Goal: Transaction & Acquisition: Download file/media

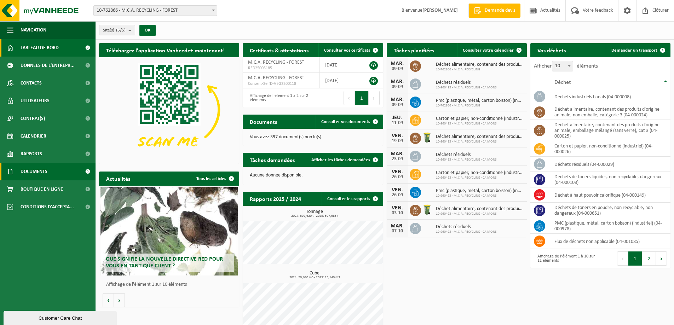
click at [32, 167] on span "Documents" at bounding box center [34, 172] width 27 height 18
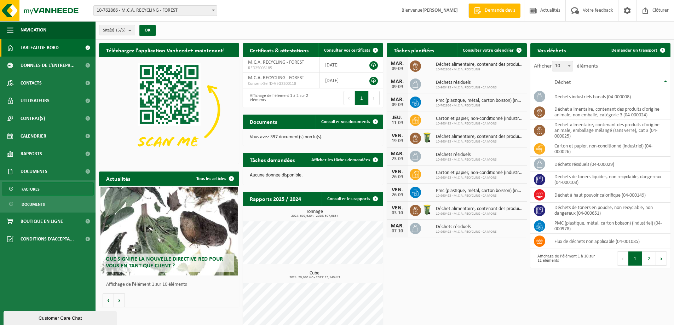
click at [45, 188] on link "Factures" at bounding box center [48, 188] width 92 height 13
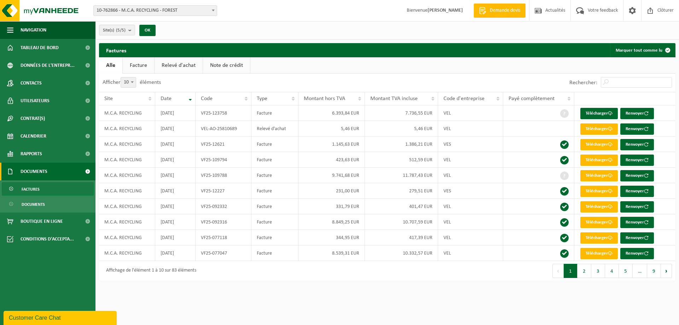
click at [238, 64] on link "Note de crédit" at bounding box center [226, 65] width 47 height 16
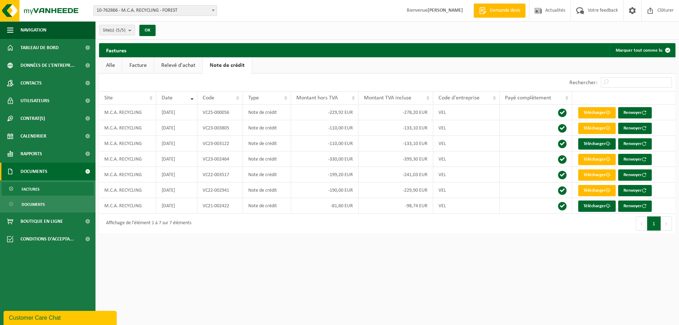
click at [177, 66] on link "Relevé d'achat" at bounding box center [178, 65] width 48 height 16
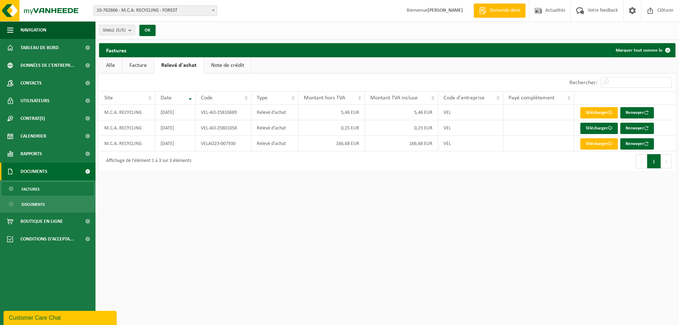
click at [146, 65] on link "Facture" at bounding box center [137, 65] width 31 height 16
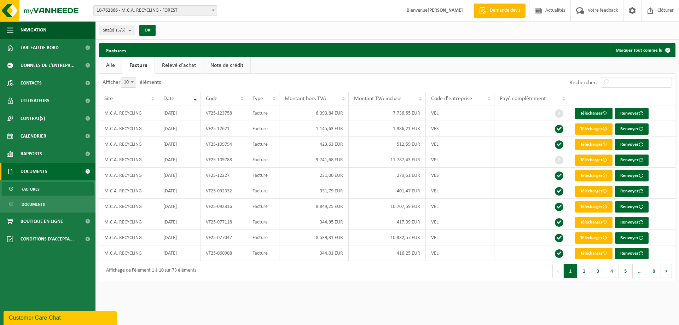
click at [159, 5] on div "Site: 10-762866 - M.C.A. RECYCLING - FOREST 10-882607 - CHANTIER ACTIRIS - MCA …" at bounding box center [339, 11] width 679 height 22
click at [156, 10] on span "10-762866 - M.C.A. RECYCLING - FOREST" at bounding box center [155, 11] width 123 height 10
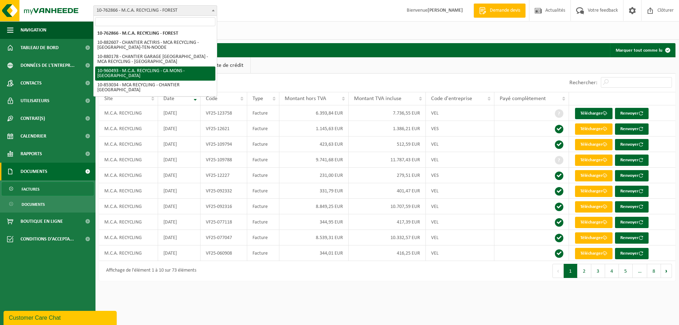
select select "149443"
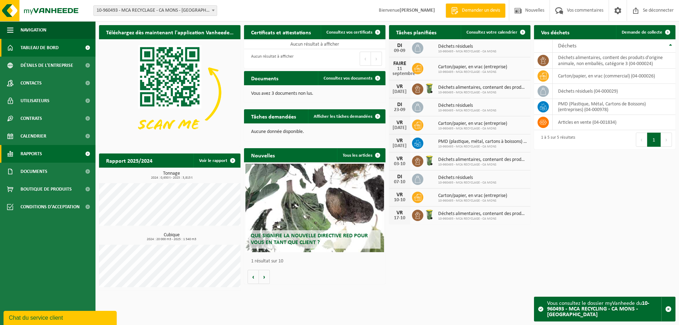
click at [31, 157] on span "Rapports" at bounding box center [32, 154] width 22 height 18
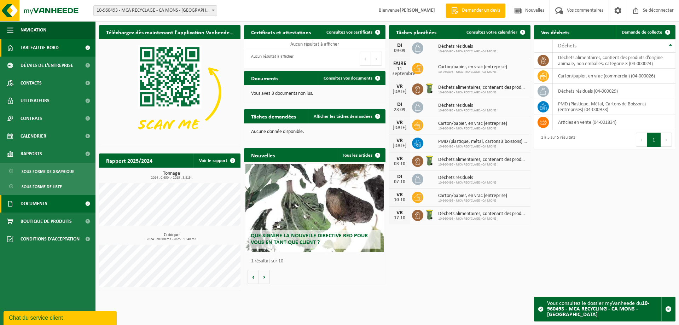
click at [37, 203] on font "Documents" at bounding box center [34, 203] width 27 height 5
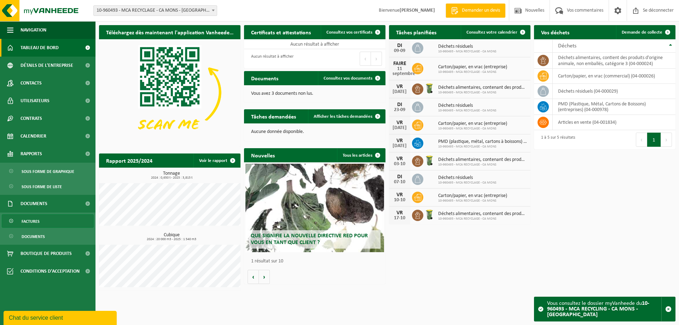
click at [34, 216] on span "Factures" at bounding box center [31, 221] width 18 height 13
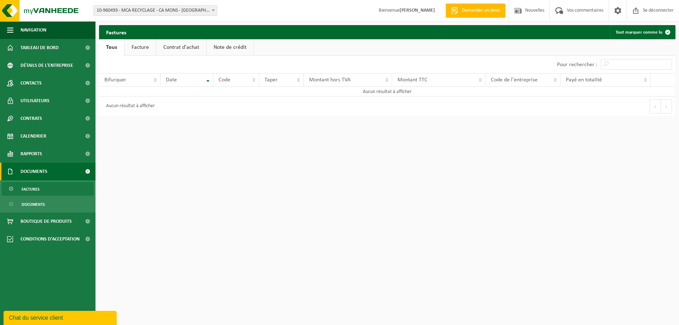
click at [135, 45] on font "Facture" at bounding box center [140, 48] width 17 height 6
click at [224, 47] on font "Note de crédit" at bounding box center [230, 48] width 33 height 6
click at [180, 47] on font "Contrat d'achat" at bounding box center [181, 48] width 36 height 6
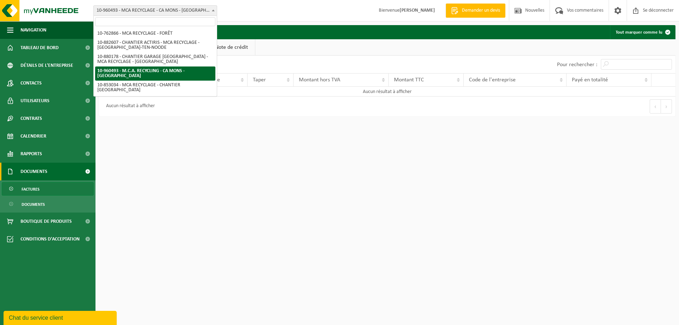
click at [151, 10] on font "10-960493 - MCA RECYCLAGE - CA MONS - [GEOGRAPHIC_DATA]" at bounding box center [161, 10] width 128 height 5
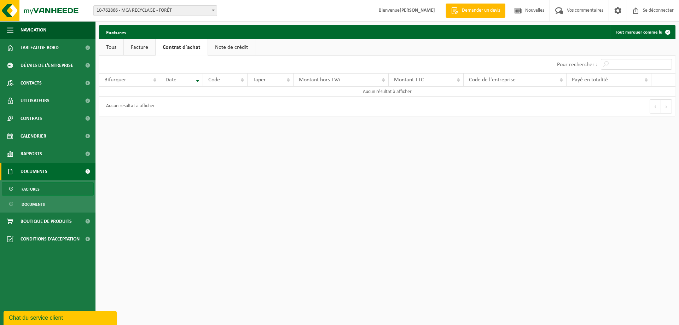
select select "90000"
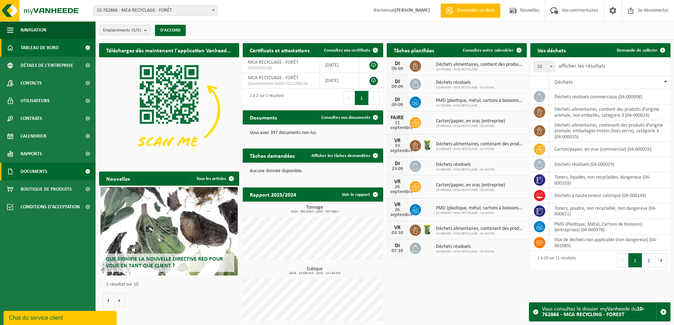
click at [40, 168] on span "Documents" at bounding box center [34, 172] width 27 height 18
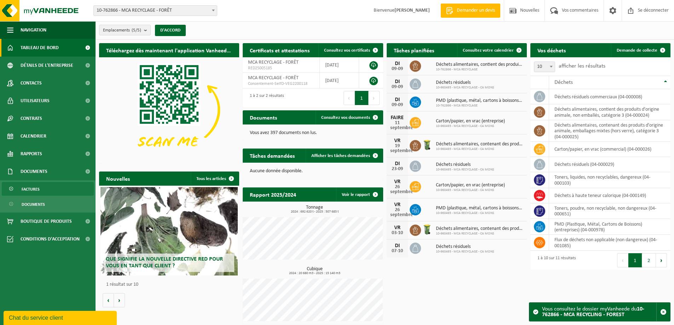
click at [41, 189] on link "Factures" at bounding box center [48, 188] width 92 height 13
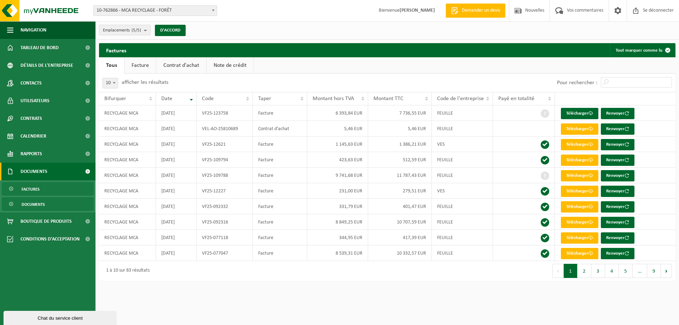
click at [43, 203] on font "Documents" at bounding box center [33, 205] width 23 height 4
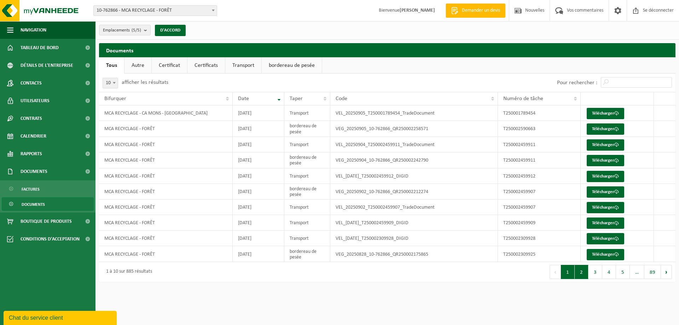
click at [582, 274] on button "2" at bounding box center [582, 272] width 14 height 14
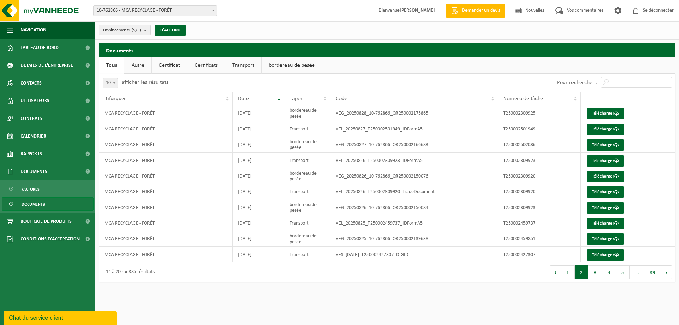
click at [293, 63] on font "bordereau de pesée" at bounding box center [292, 66] width 46 height 6
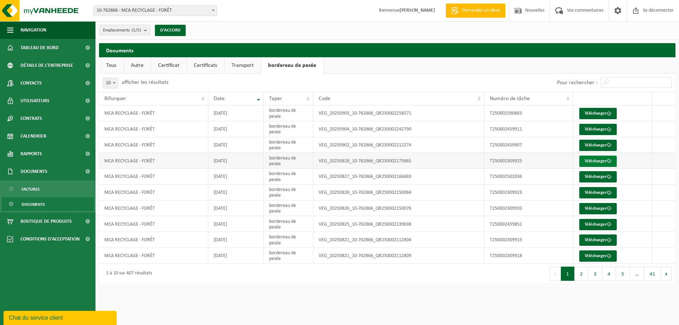
click at [597, 163] on font "Télécharger" at bounding box center [596, 161] width 22 height 5
click at [595, 178] on font "Télécharger" at bounding box center [596, 176] width 22 height 5
click at [588, 195] on font "Télécharger" at bounding box center [596, 192] width 22 height 5
click at [586, 211] on font "Télécharger" at bounding box center [596, 208] width 22 height 5
click at [602, 227] on font "Télécharger" at bounding box center [596, 224] width 22 height 5
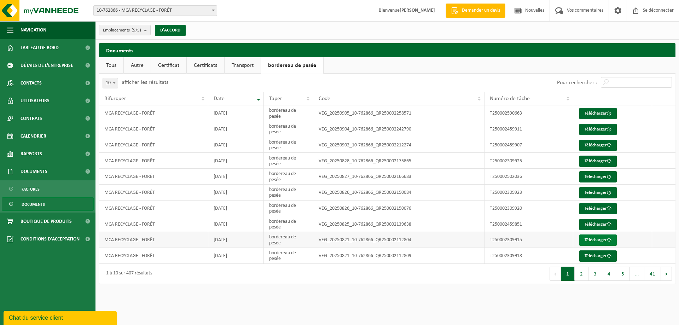
click at [589, 242] on font "Télécharger" at bounding box center [596, 240] width 22 height 5
click at [604, 258] on link "Télécharger" at bounding box center [597, 255] width 37 height 11
click at [580, 278] on button "2" at bounding box center [582, 274] width 14 height 14
click at [597, 114] on font "Télécharger" at bounding box center [596, 113] width 22 height 5
click at [601, 130] on font "Télécharger" at bounding box center [596, 129] width 22 height 5
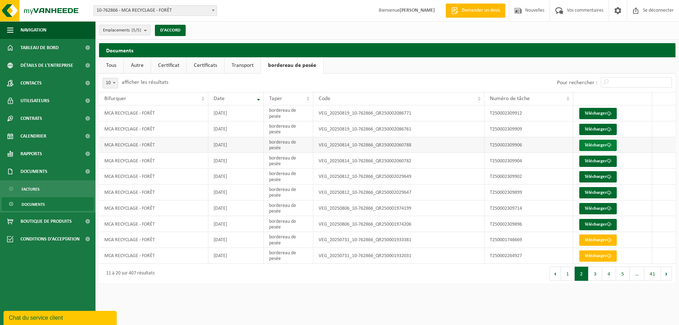
click at [590, 148] on font "Télécharger" at bounding box center [596, 145] width 22 height 5
click at [591, 160] on font "Télécharger" at bounding box center [596, 161] width 22 height 5
click at [590, 177] on font "Télécharger" at bounding box center [596, 176] width 22 height 5
click at [590, 195] on font "Télécharger" at bounding box center [596, 192] width 22 height 5
click at [600, 211] on font "Télécharger" at bounding box center [596, 208] width 22 height 5
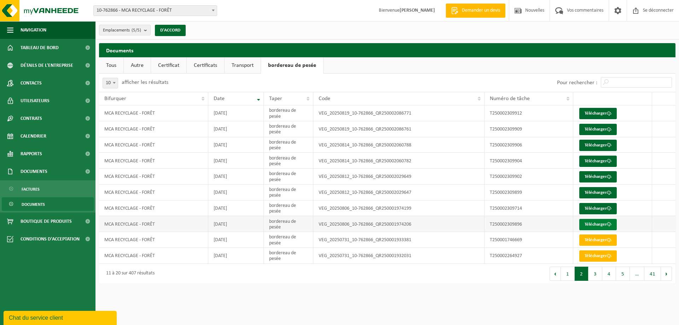
click at [585, 227] on link "Télécharger" at bounding box center [597, 224] width 37 height 11
click at [570, 278] on button "1" at bounding box center [568, 274] width 14 height 14
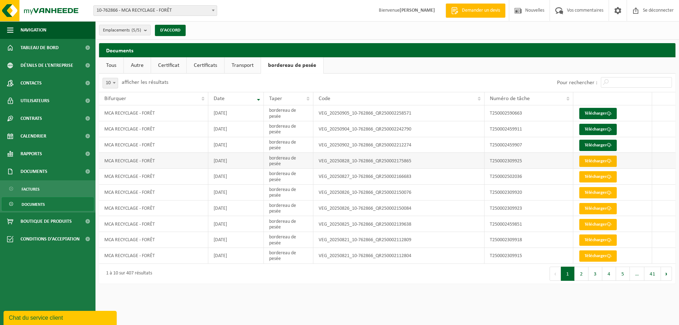
click at [597, 161] on font "Télécharger" at bounding box center [596, 161] width 22 height 5
click at [197, 66] on font "Certificats" at bounding box center [205, 66] width 23 height 6
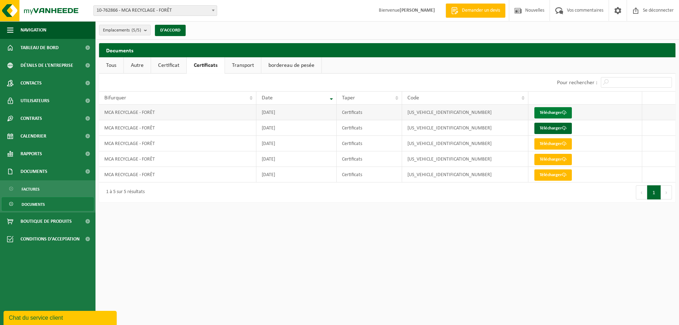
click at [560, 112] on font "Télécharger" at bounding box center [551, 112] width 22 height 5
click at [173, 65] on font "Certificat" at bounding box center [168, 66] width 21 height 6
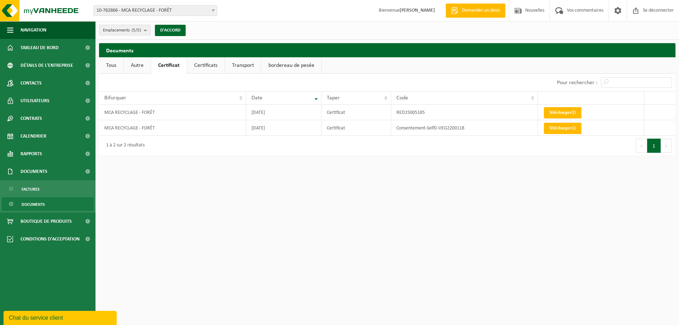
click at [139, 65] on font "Autre" at bounding box center [137, 66] width 13 height 6
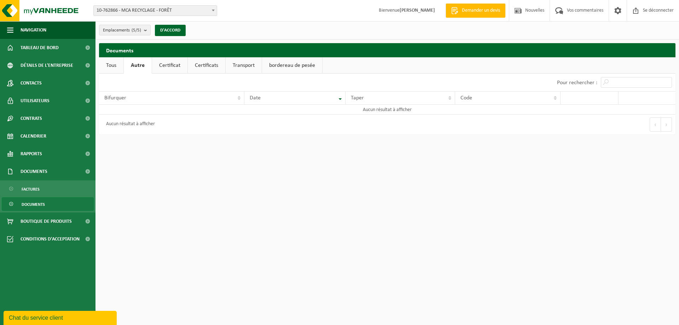
click at [113, 68] on link "Tous" at bounding box center [111, 65] width 24 height 16
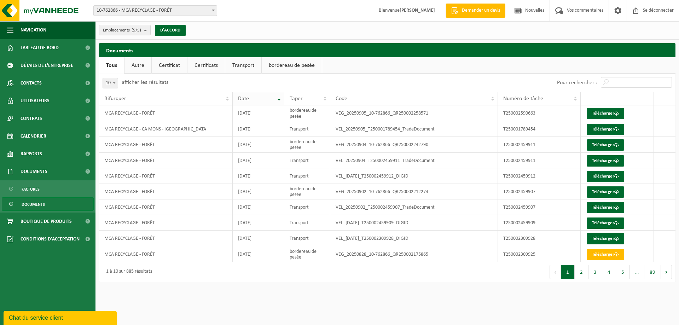
click at [274, 94] on th "Date" at bounding box center [259, 98] width 52 height 13
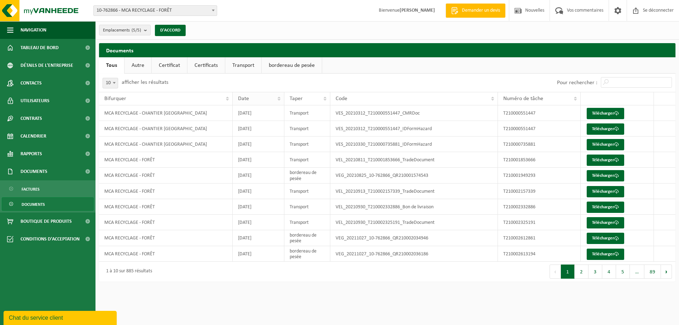
click at [280, 98] on th "Date" at bounding box center [259, 98] width 52 height 13
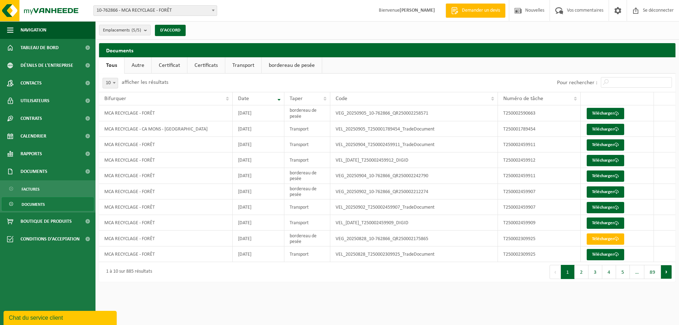
click at [668, 274] on button "Volgende" at bounding box center [666, 272] width 11 height 14
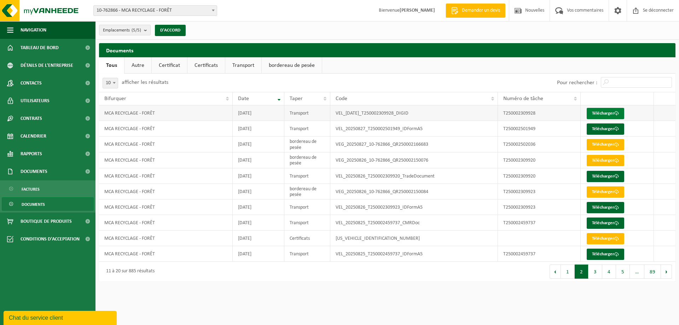
click at [611, 113] on font "Télécharger" at bounding box center [603, 113] width 22 height 5
